Goal: Task Accomplishment & Management: Manage account settings

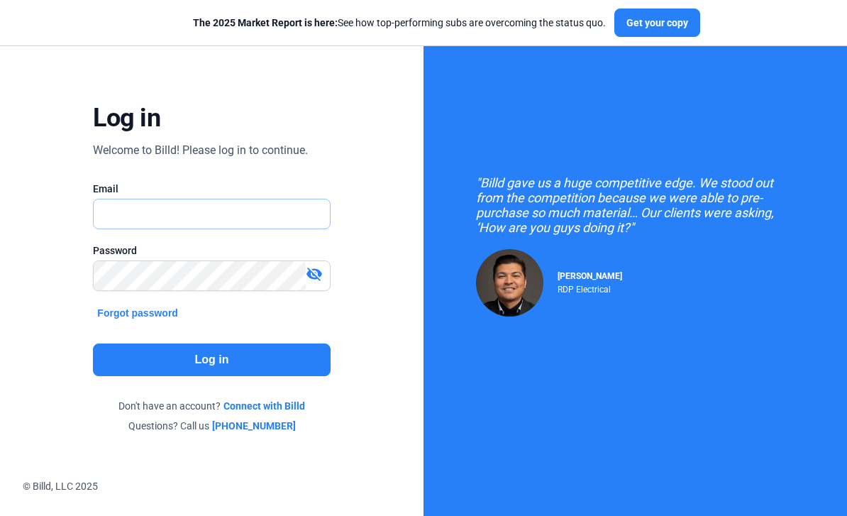
click at [175, 199] on input "text" at bounding box center [204, 213] width 221 height 29
type input "[PERSON_NAME][EMAIL_ADDRESS][PERSON_NAME][DOMAIN_NAME]"
click at [163, 343] on button "Log in" at bounding box center [211, 359] width 237 height 33
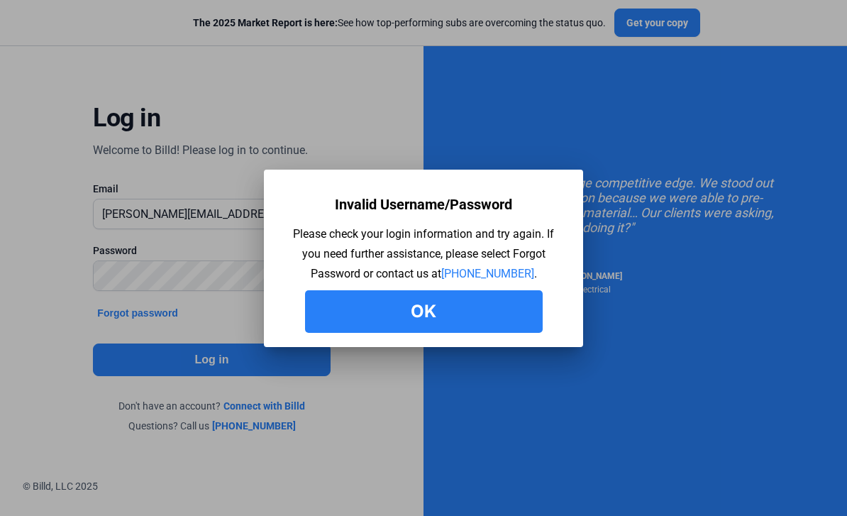
click at [461, 304] on button "Ok" at bounding box center [424, 311] width 238 height 43
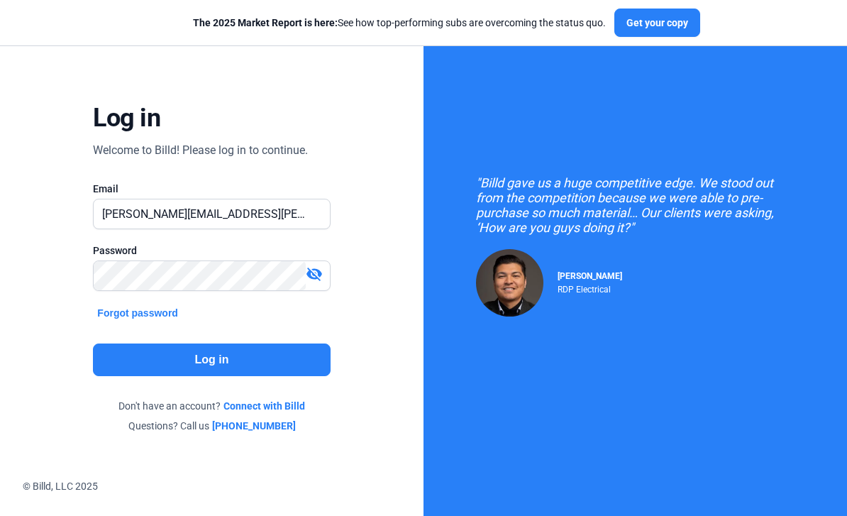
click at [318, 265] on mat-icon "visibility_off" at bounding box center [314, 273] width 17 height 17
click at [232, 343] on button "Log in" at bounding box center [211, 359] width 237 height 33
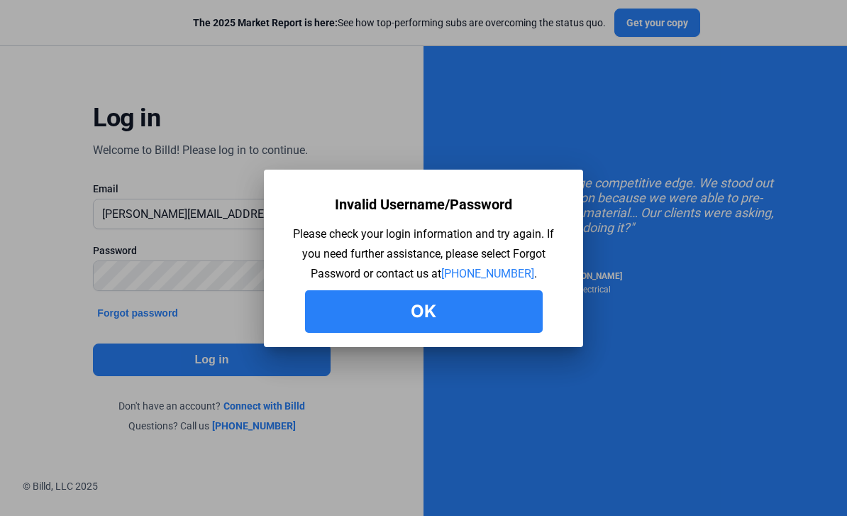
click at [460, 313] on button "Ok" at bounding box center [424, 311] width 238 height 43
